Goal: Register for event/course

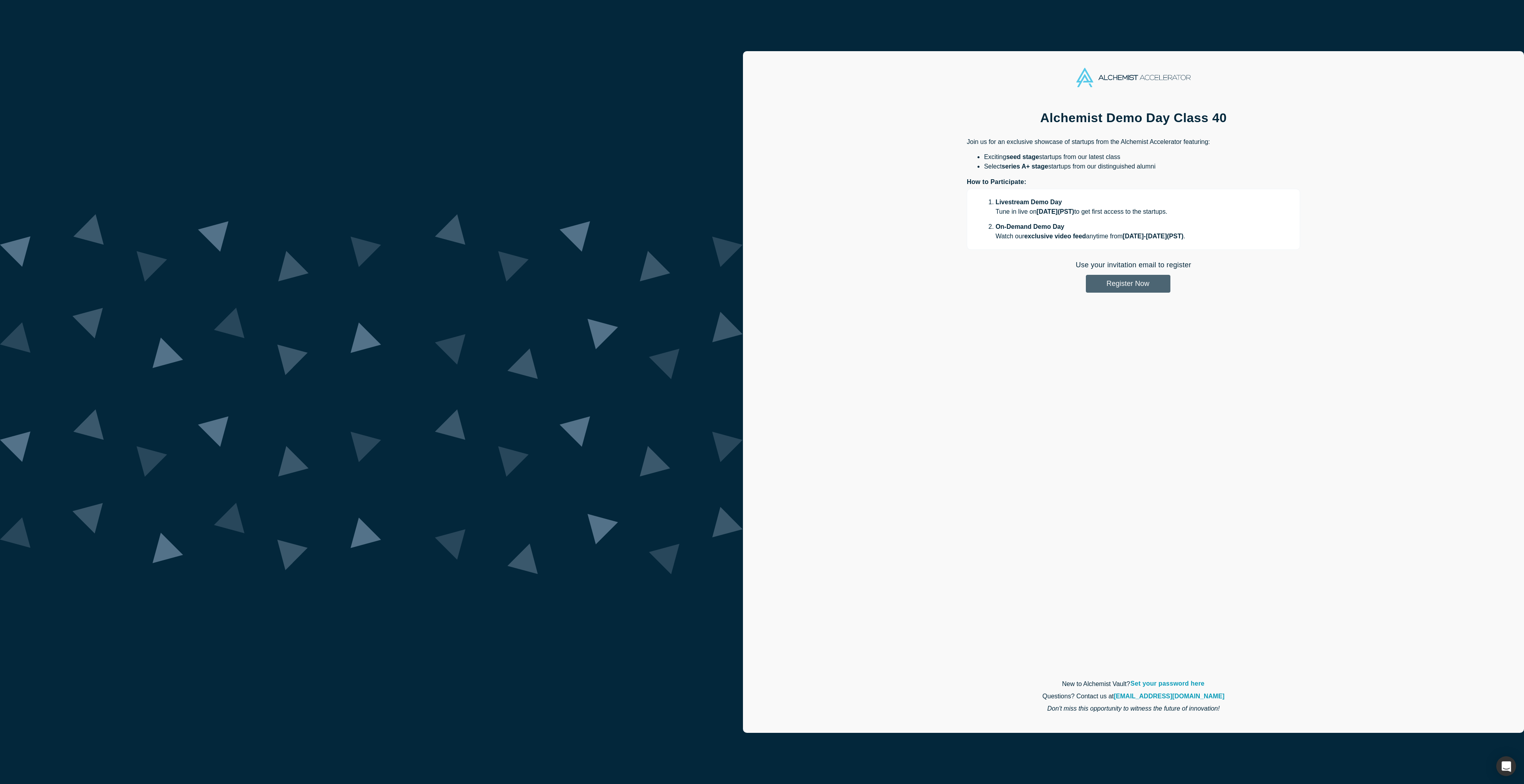
click at [1086, 287] on button "Register Now" at bounding box center [1128, 284] width 85 height 18
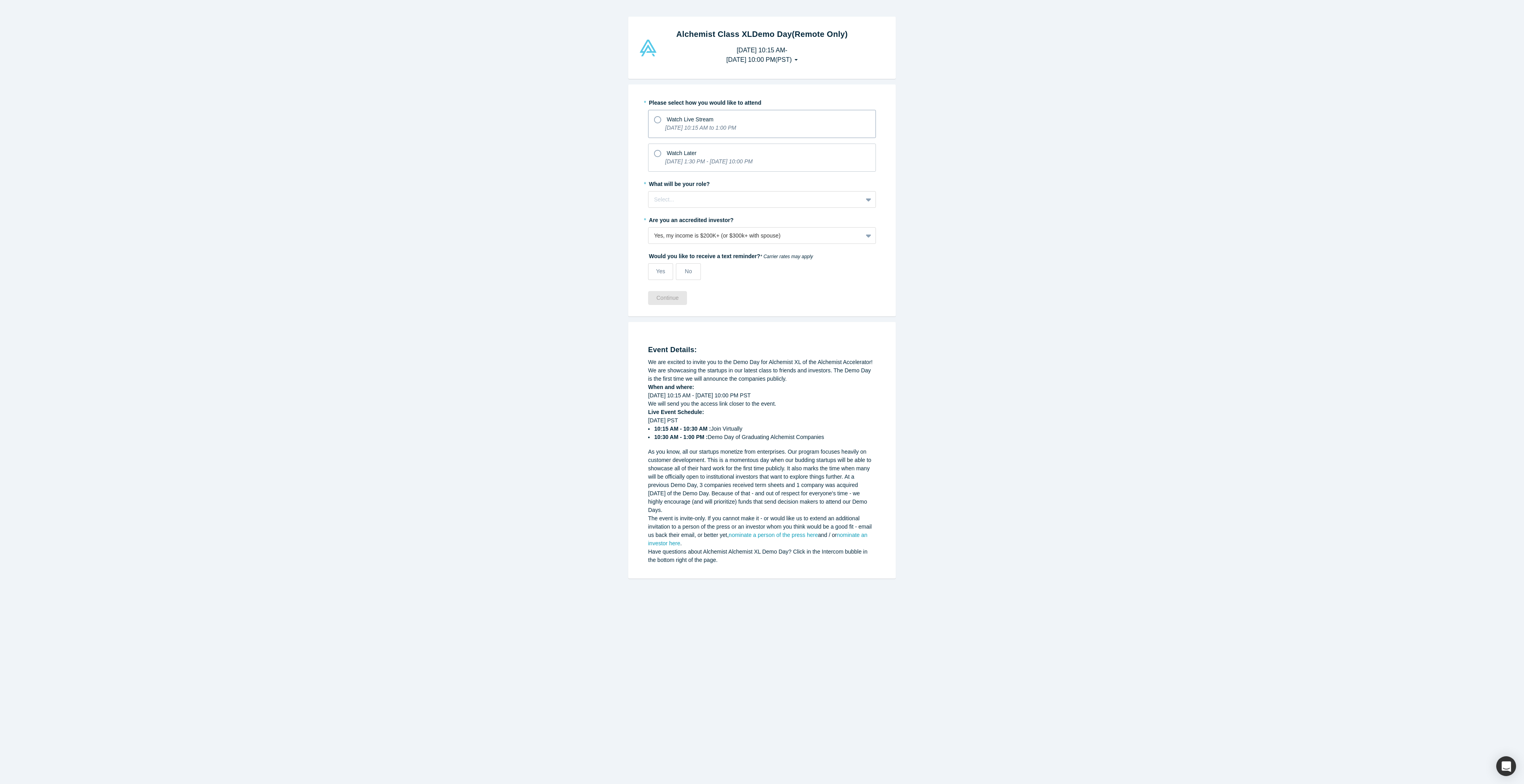
click at [659, 124] on icon at bounding box center [658, 120] width 7 height 7
click at [0, 0] on input "Watch Live Stream [DATE] 10:15 AM to 1:00 PM" at bounding box center [0, 0] width 0 height 0
click at [693, 205] on div at bounding box center [755, 199] width 203 height 10
click at [678, 252] on div "Angel Investor" at bounding box center [761, 249] width 228 height 15
click at [745, 202] on div at bounding box center [755, 199] width 203 height 10
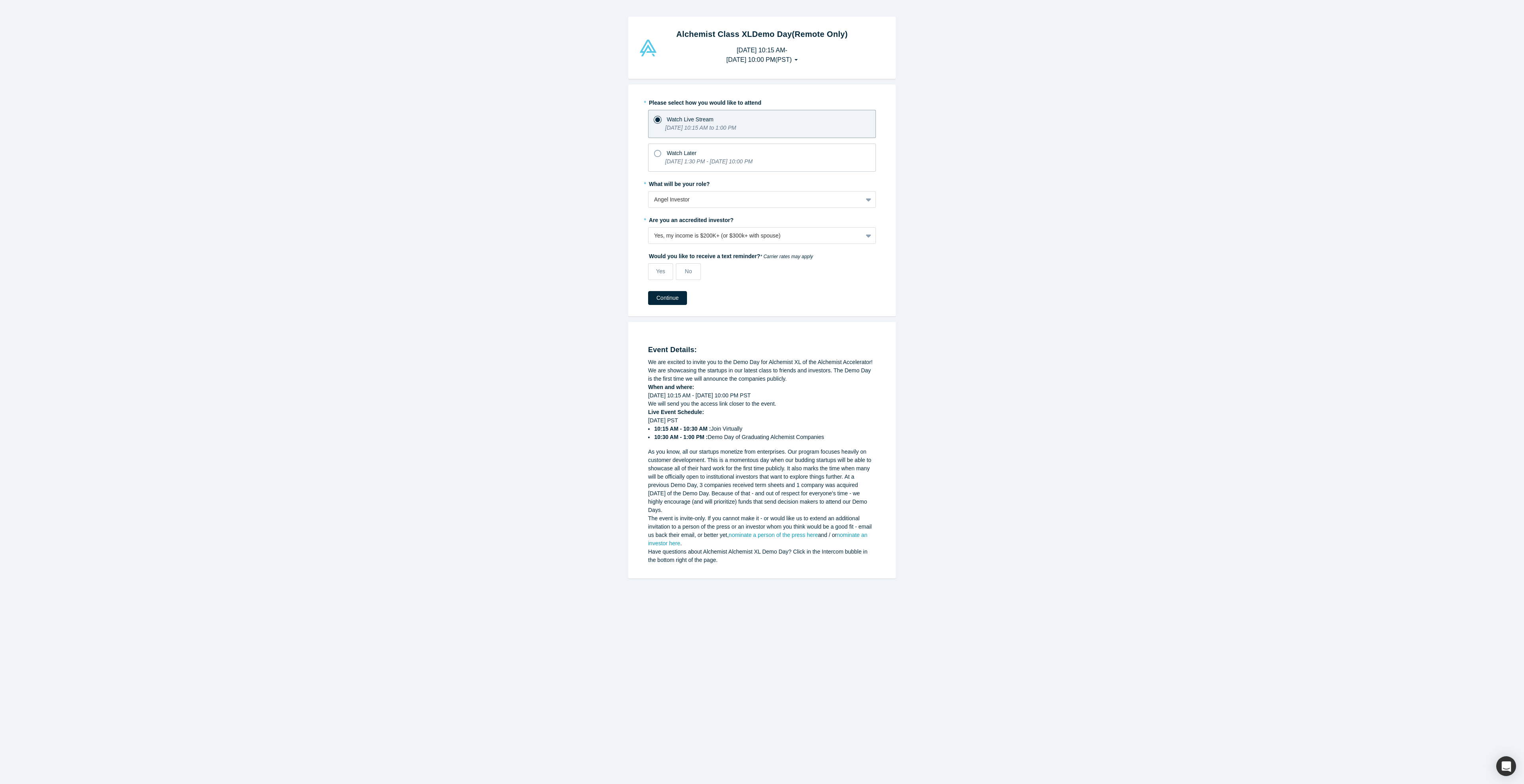
click at [572, 287] on div "Alchemist Class XL Demo Day (Remote Only) [DATE] 10:15 AM - [DATE] 10:00 PM ( P…" at bounding box center [762, 392] width 1524 height 784
click at [655, 274] on label "Yes" at bounding box center [660, 271] width 25 height 17
click at [0, 0] on input "Yes" at bounding box center [0, 0] width 0 height 0
select select "US"
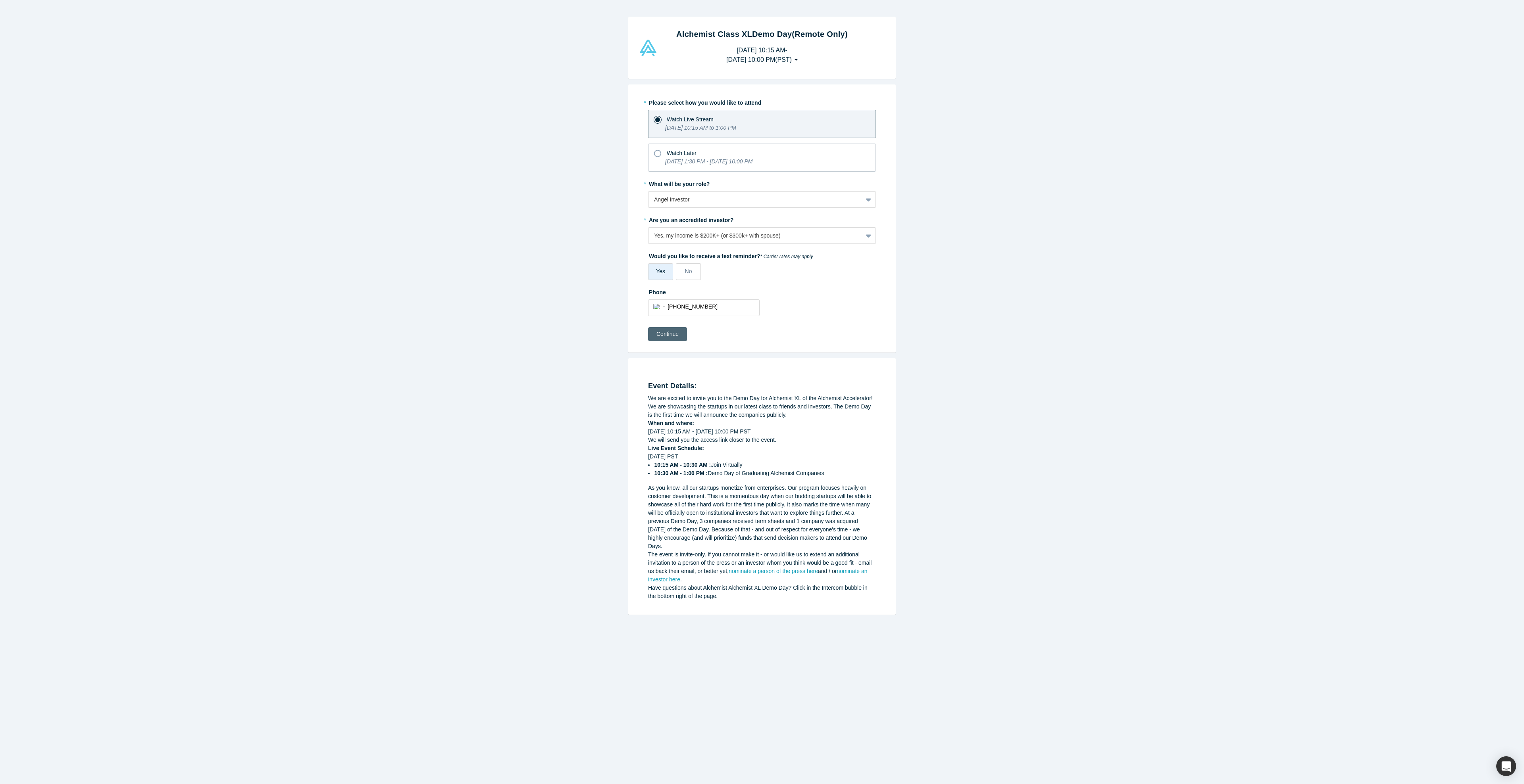
click at [671, 339] on button "Continue" at bounding box center [667, 333] width 39 height 14
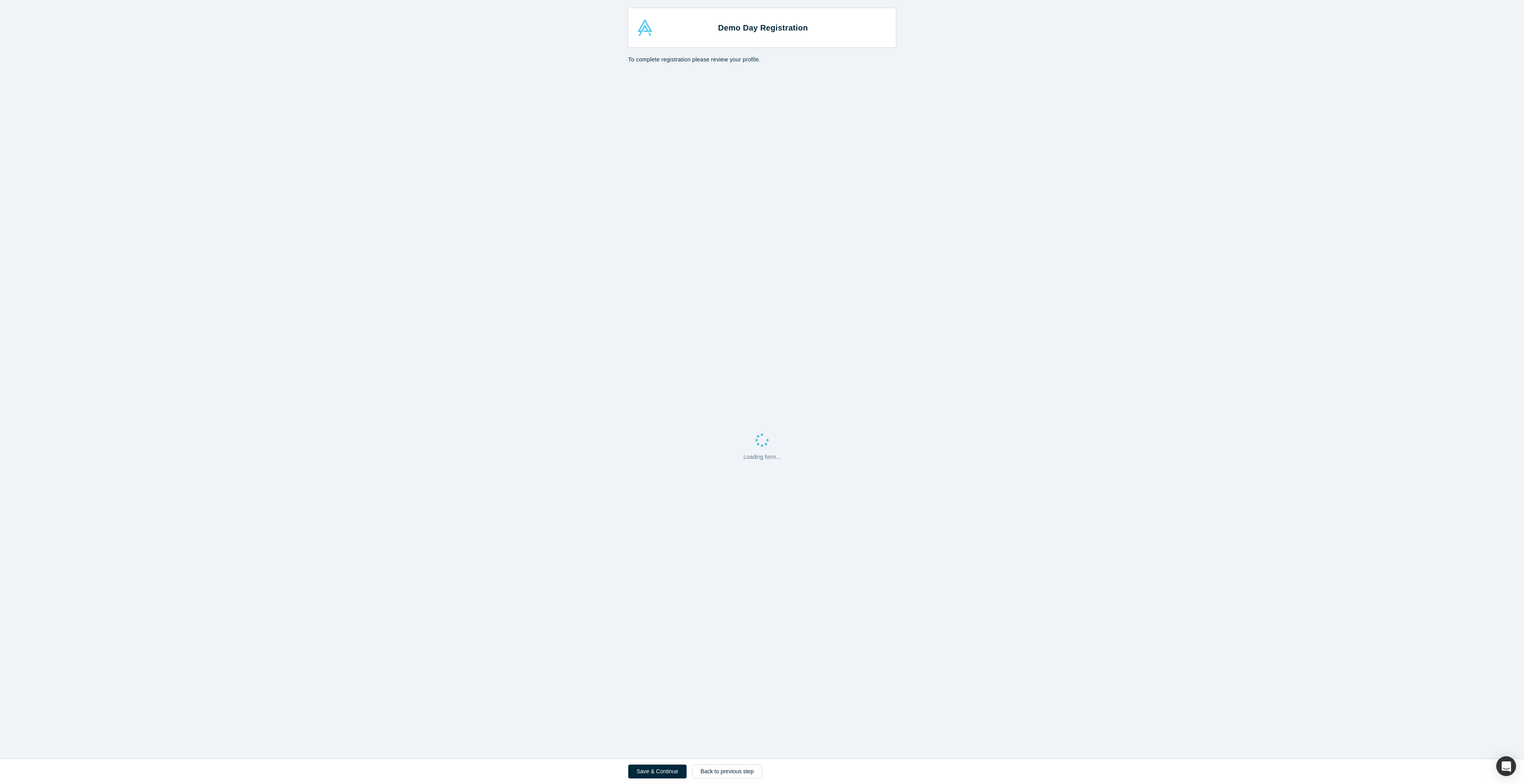
select select "US"
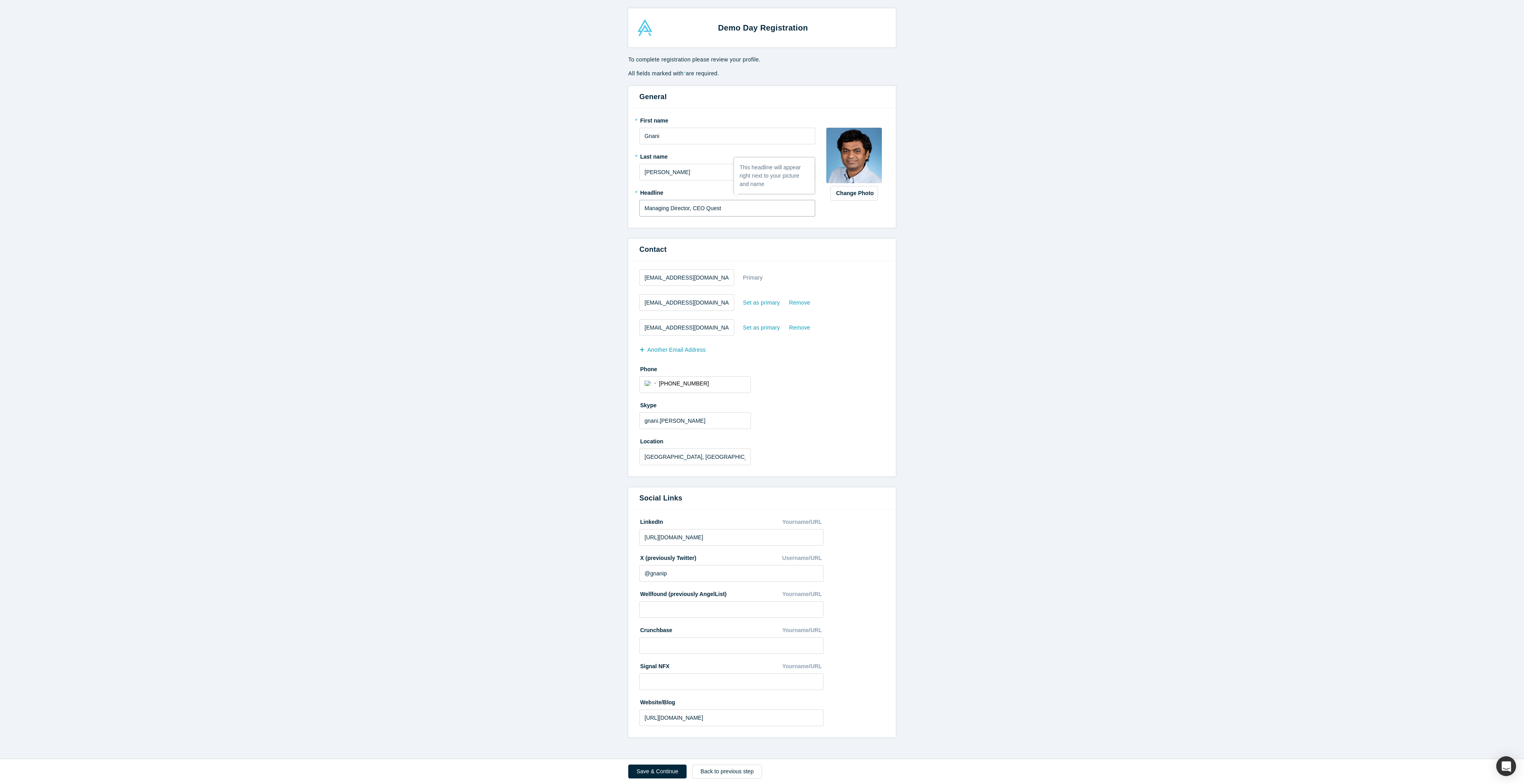
drag, startPoint x: 732, startPoint y: 209, endPoint x: 651, endPoint y: 199, distance: 81.6
click at [651, 199] on div "* Headline Managing Director, CEO Quest" at bounding box center [727, 202] width 176 height 31
